Goal: Information Seeking & Learning: Learn about a topic

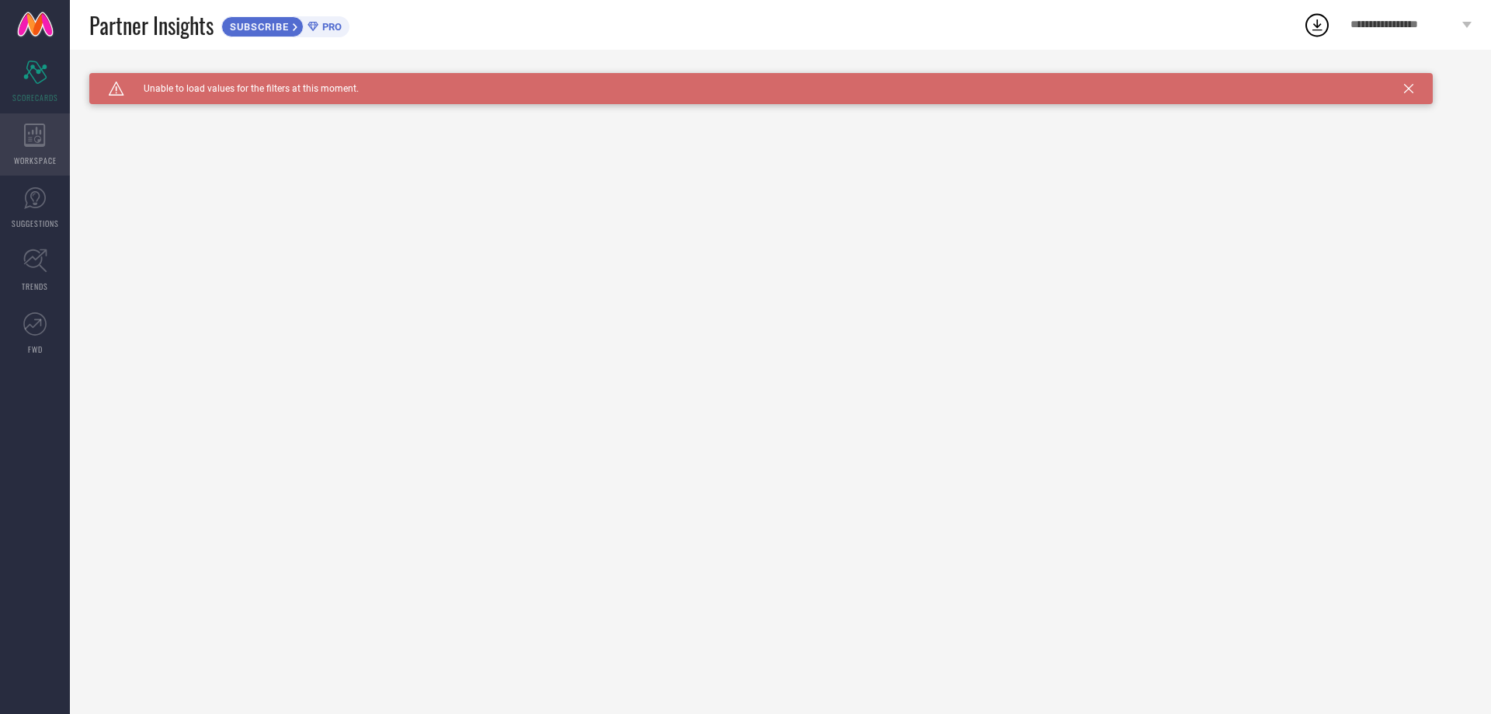
click at [32, 130] on icon at bounding box center [35, 134] width 22 height 23
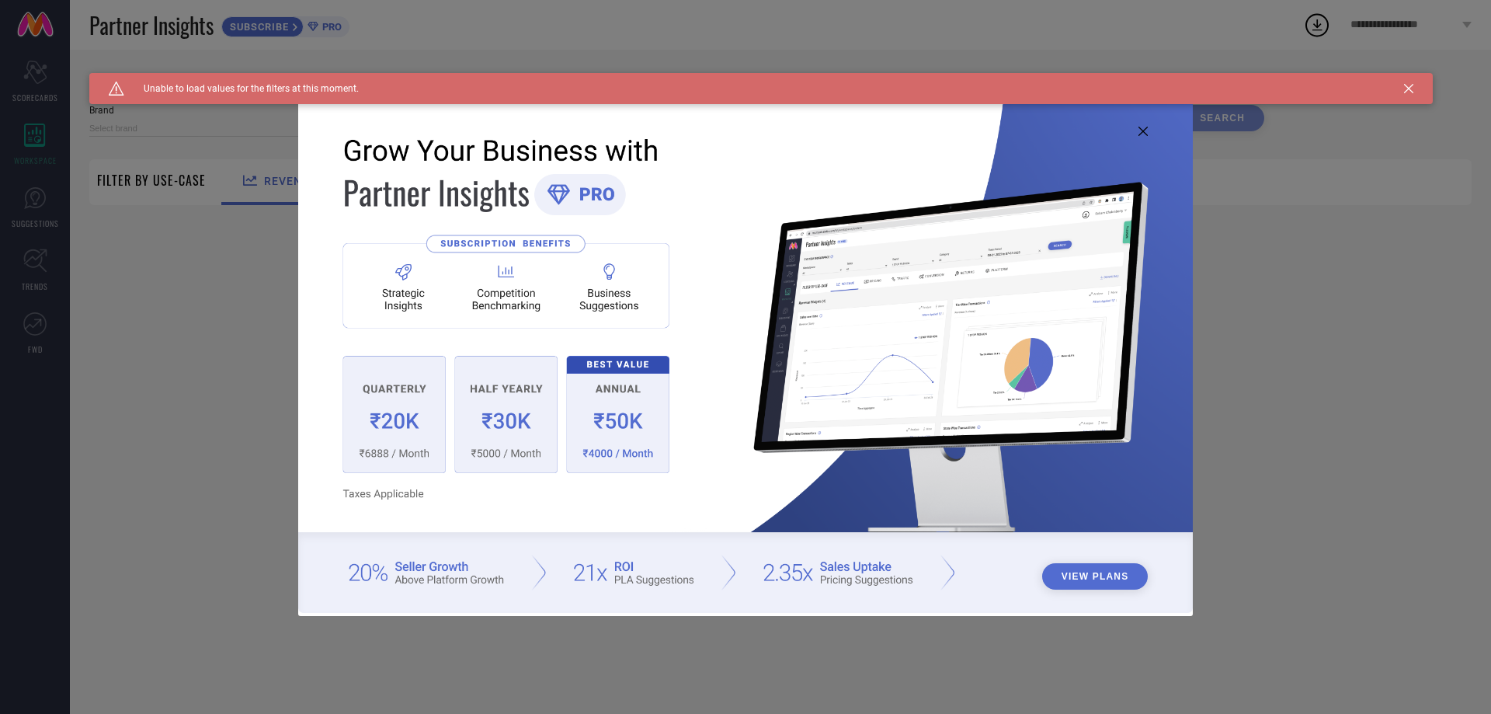
type input "1 STOP FASHION"
type input "All"
click at [43, 203] on div "View Plans" at bounding box center [745, 357] width 1491 height 714
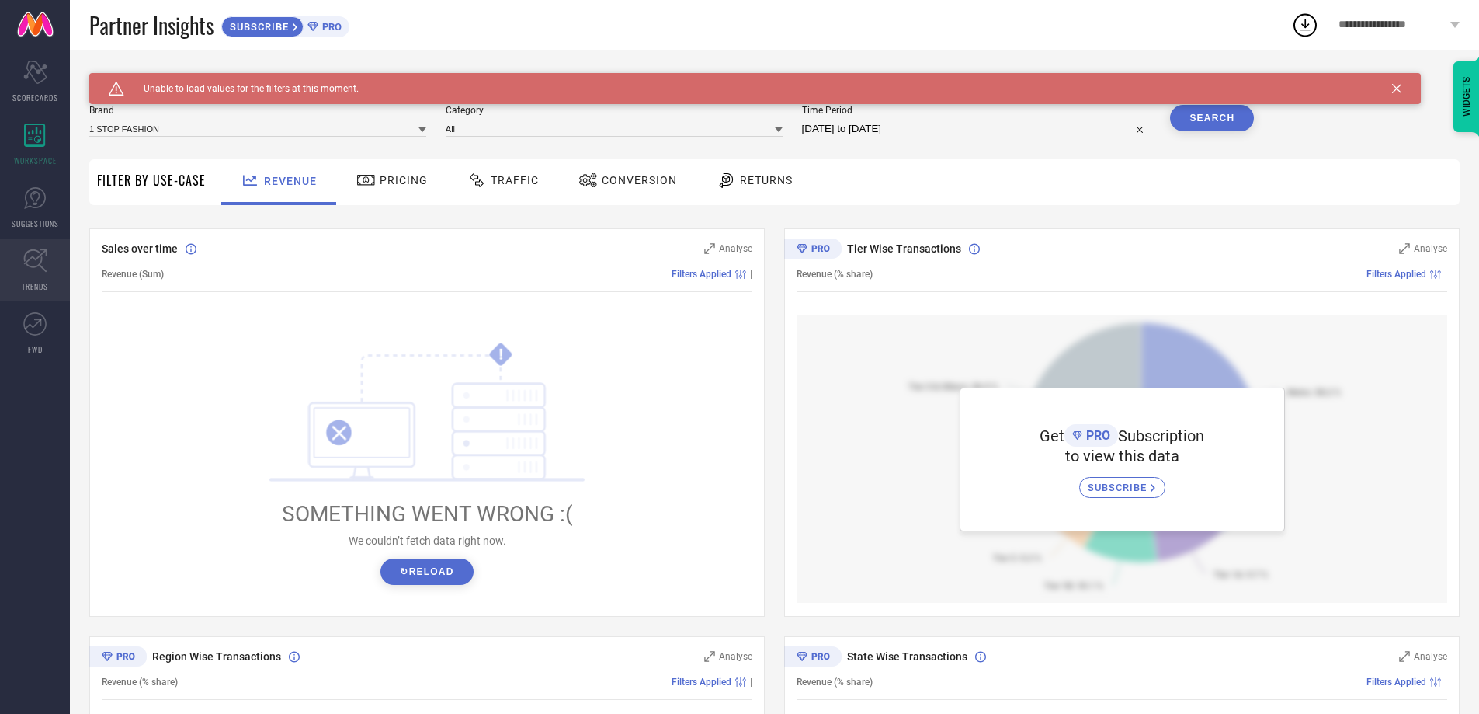
click at [41, 259] on icon at bounding box center [34, 260] width 23 height 23
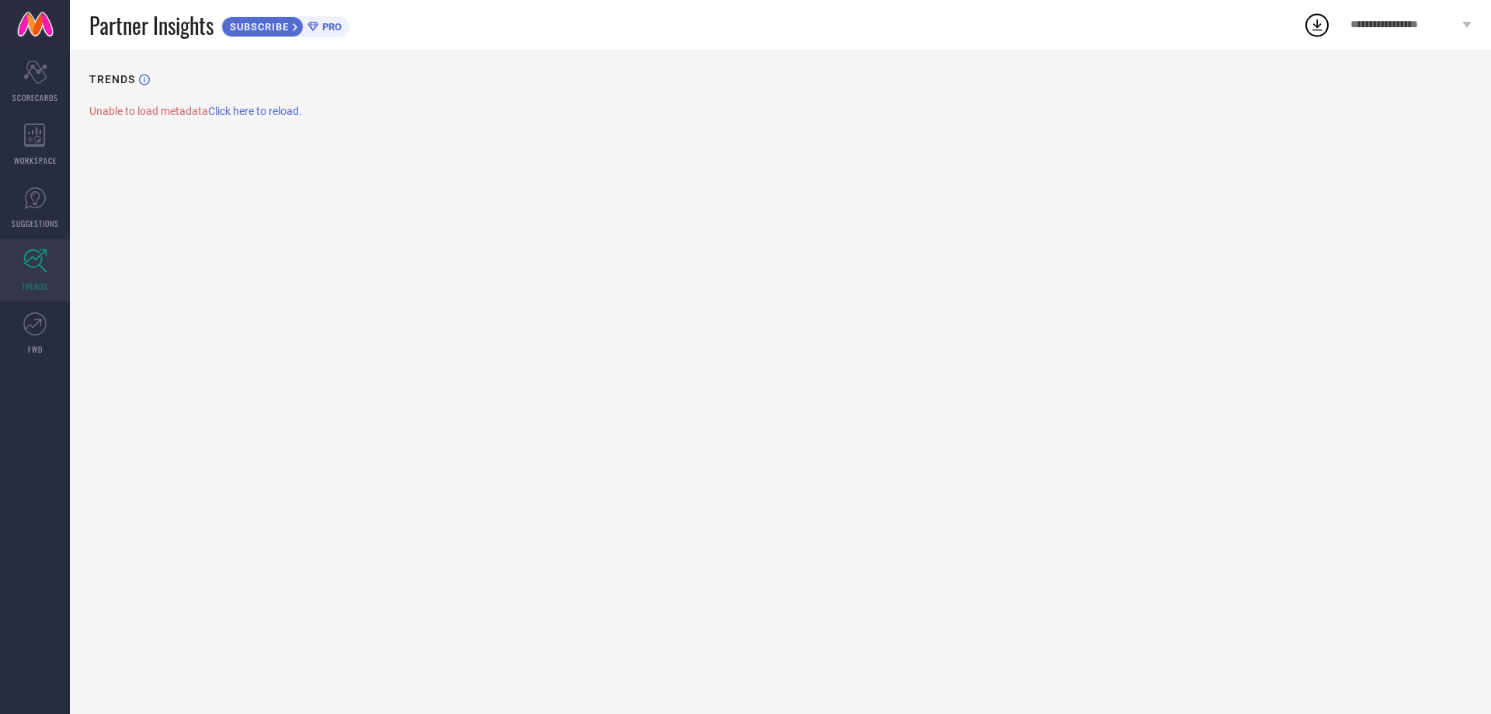
click at [1409, 35] on div "**********" at bounding box center [1411, 25] width 160 height 50
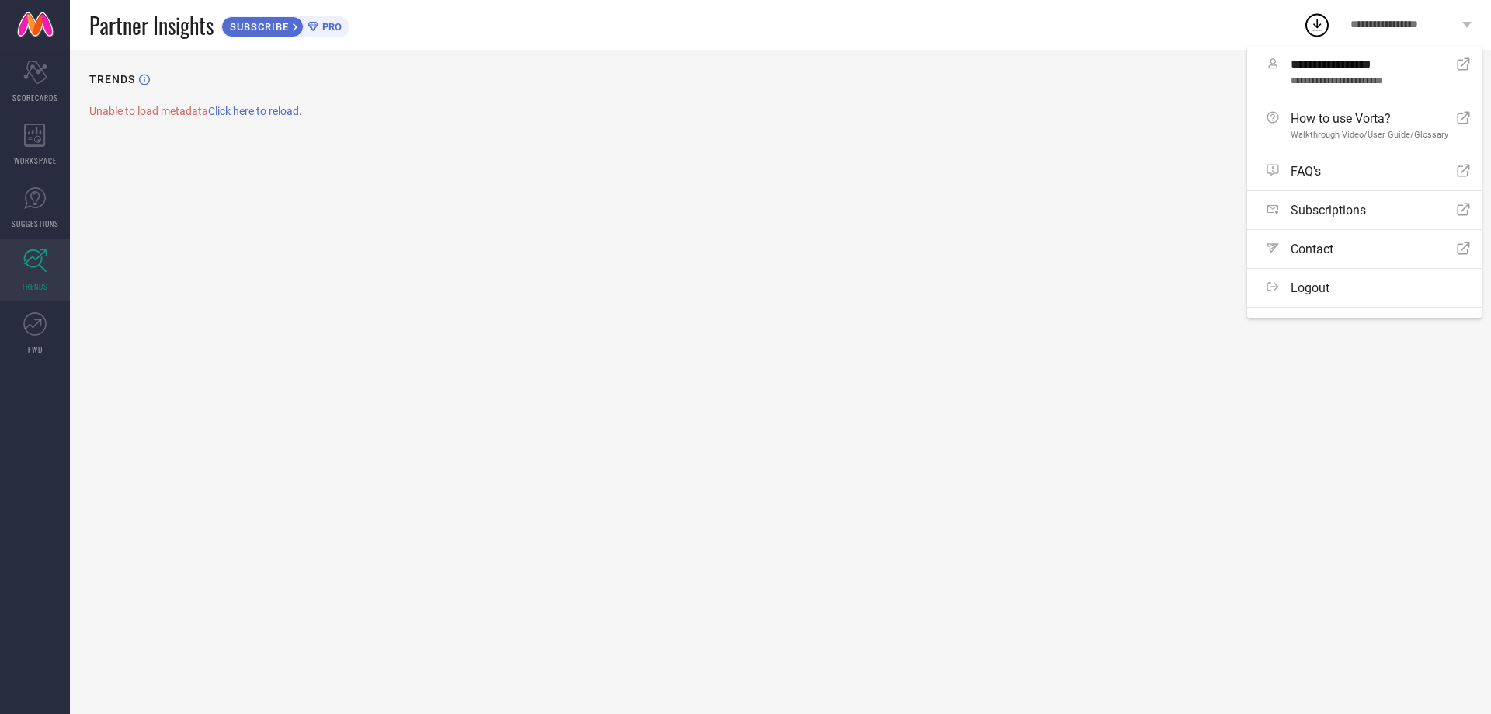
click at [47, 30] on link at bounding box center [35, 25] width 70 height 50
